Goal: Transaction & Acquisition: Download file/media

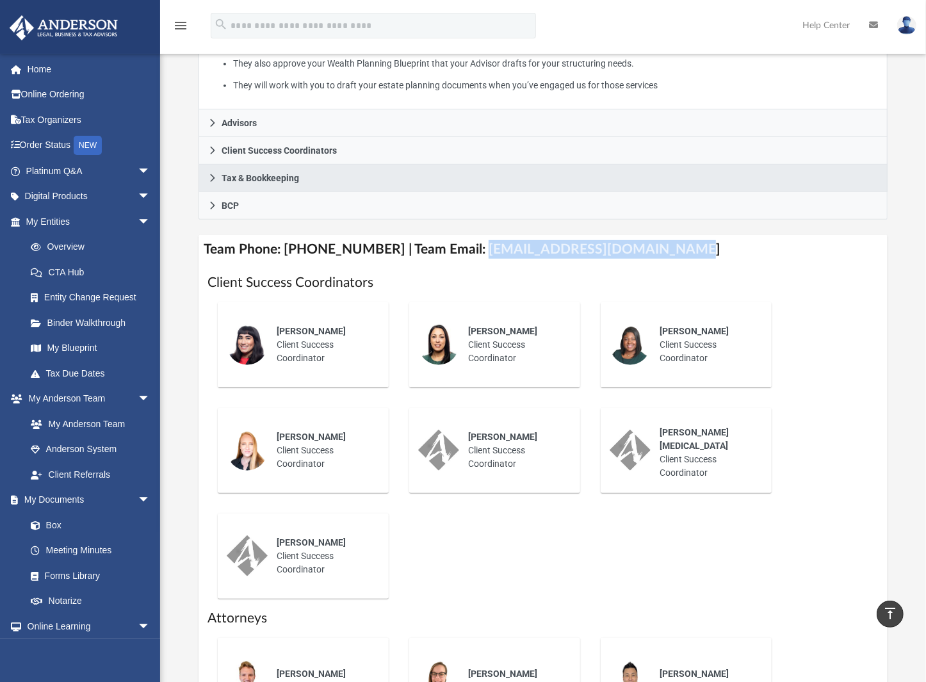
scroll to position [384, 0]
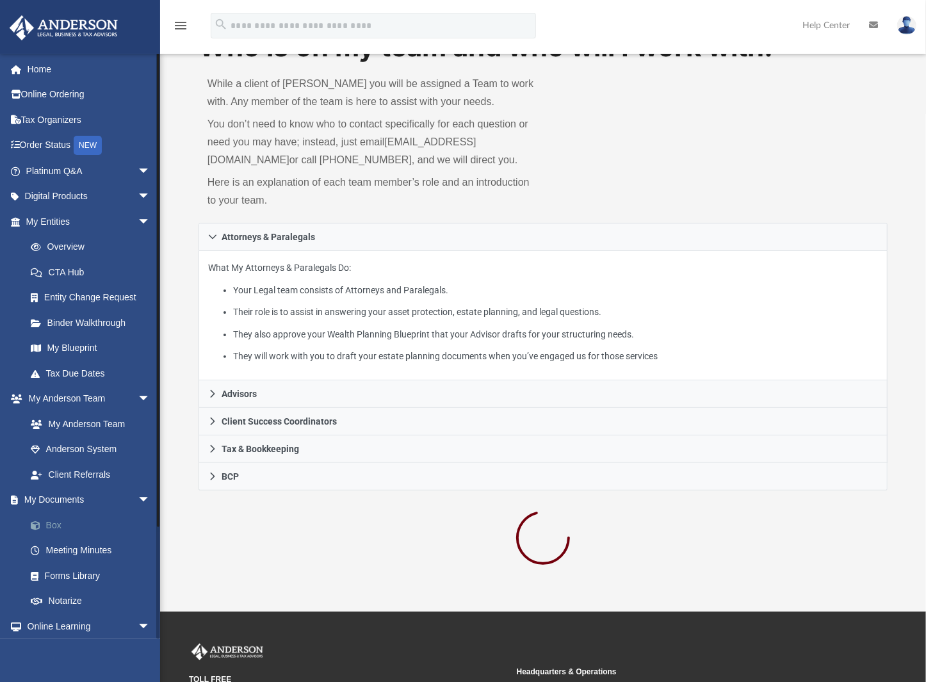
click at [53, 516] on link "Box" at bounding box center [94, 526] width 152 height 26
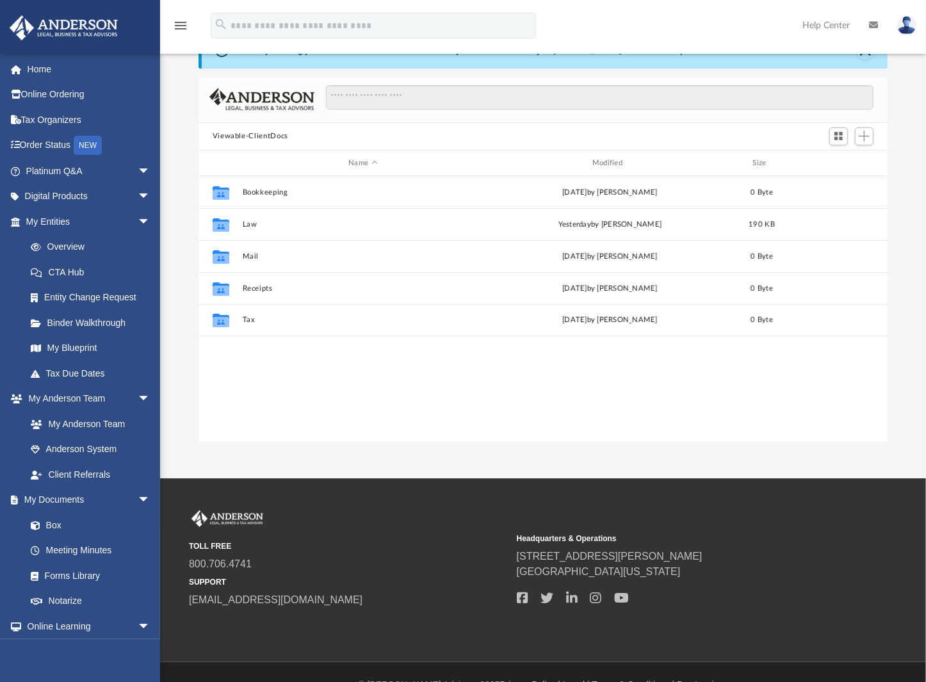
scroll to position [70, 0]
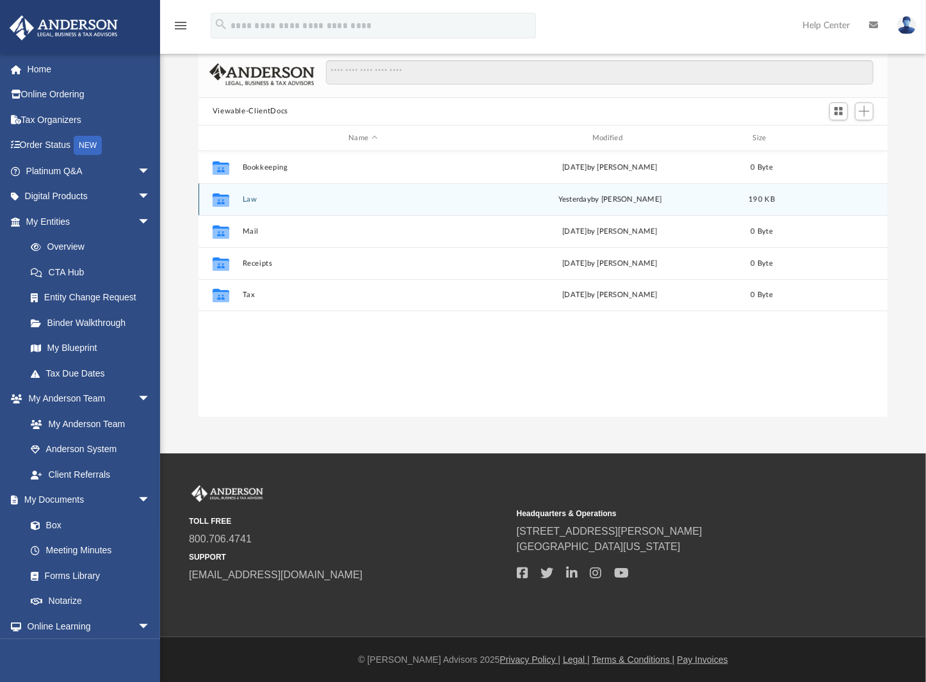
click at [233, 197] on div "Collaborated Folder" at bounding box center [221, 200] width 32 height 21
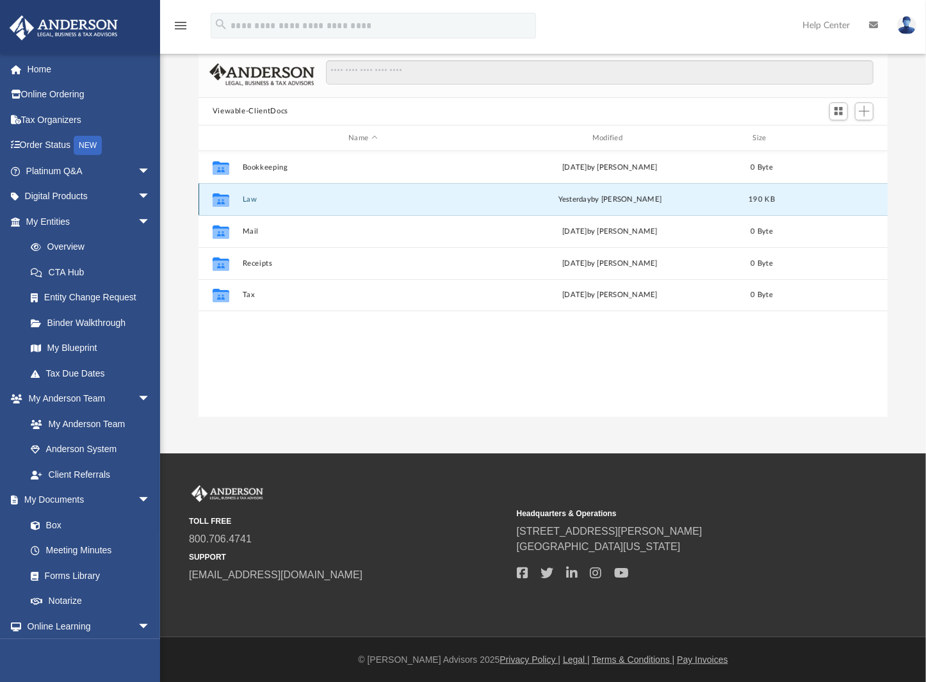
click at [249, 198] on button "Law" at bounding box center [363, 199] width 242 height 8
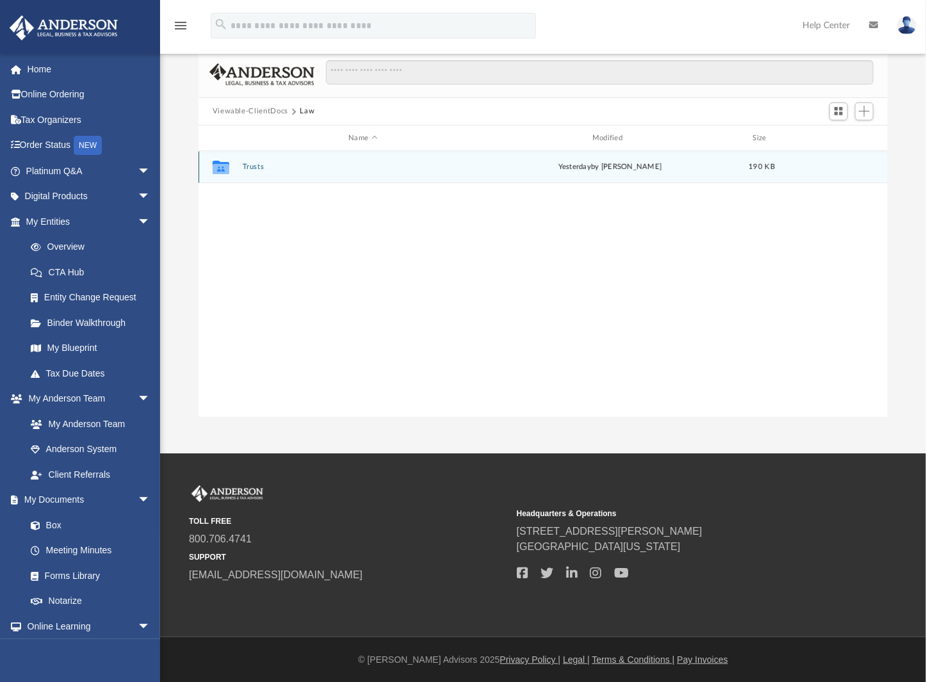
click at [252, 169] on button "Trusts" at bounding box center [363, 167] width 242 height 8
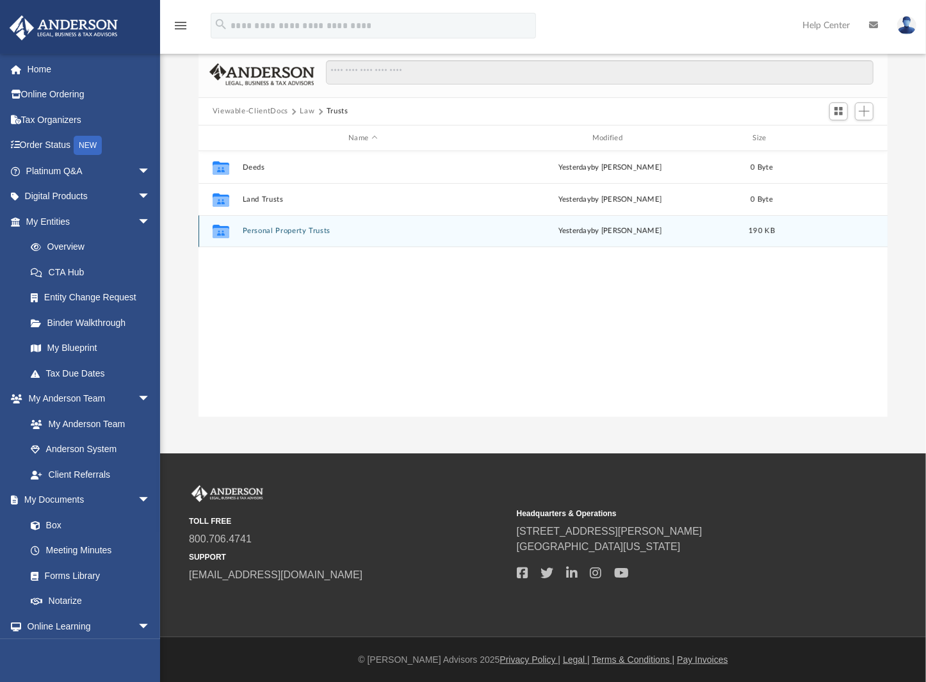
click at [305, 231] on button "Personal Property Trusts" at bounding box center [363, 231] width 242 height 8
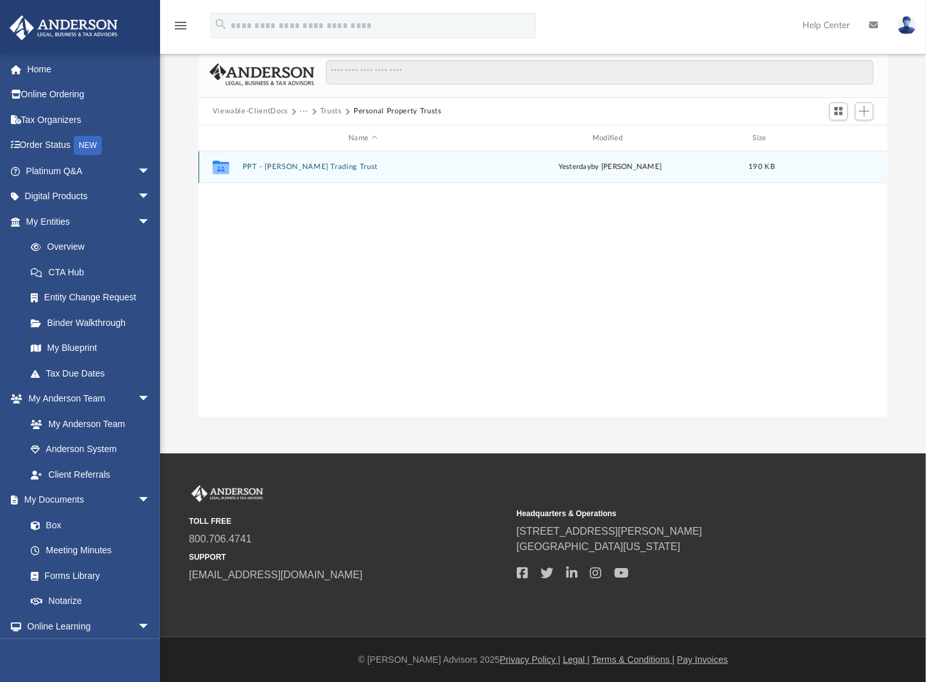
click at [292, 169] on button "PPT - Vold Trading Trust" at bounding box center [363, 167] width 242 height 8
click at [217, 169] on icon "grid" at bounding box center [221, 167] width 13 height 17
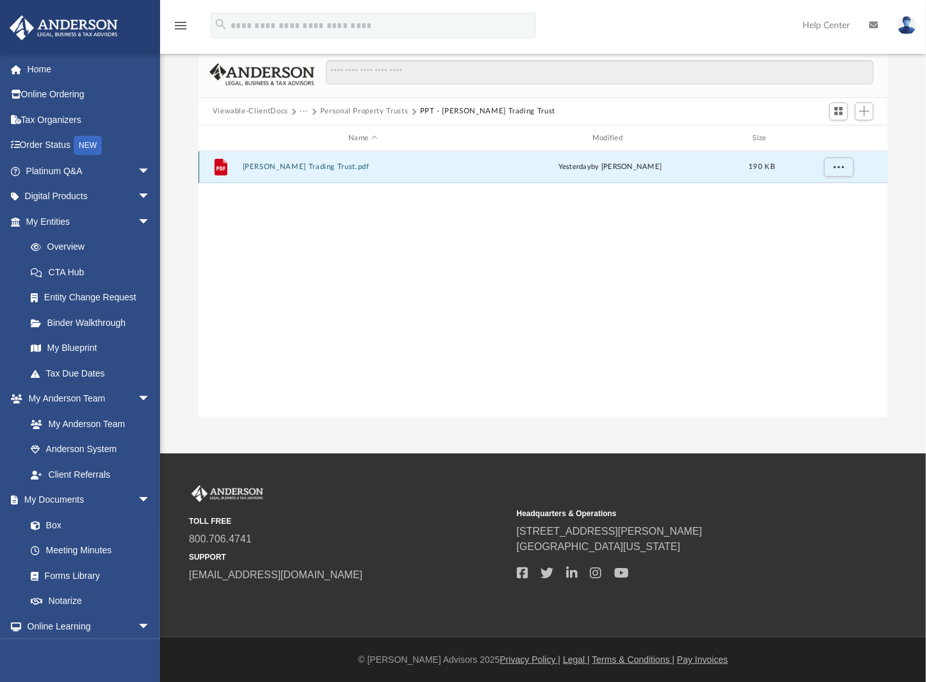
click at [277, 165] on button "Vold Trading Trust.pdf" at bounding box center [363, 167] width 242 height 8
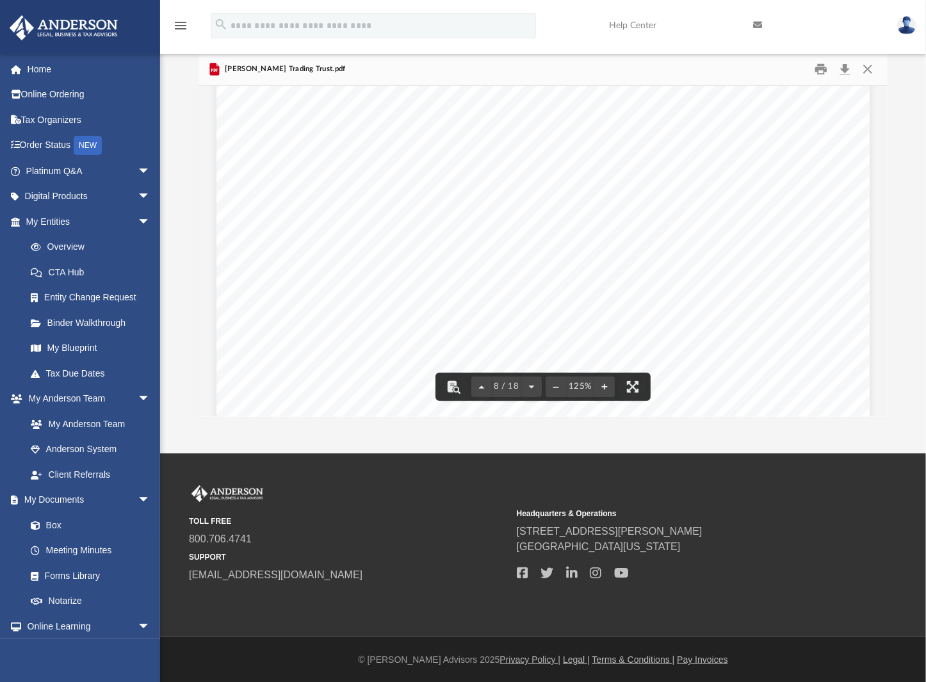
scroll to position [6343, 0]
